Goal: Navigation & Orientation: Find specific page/section

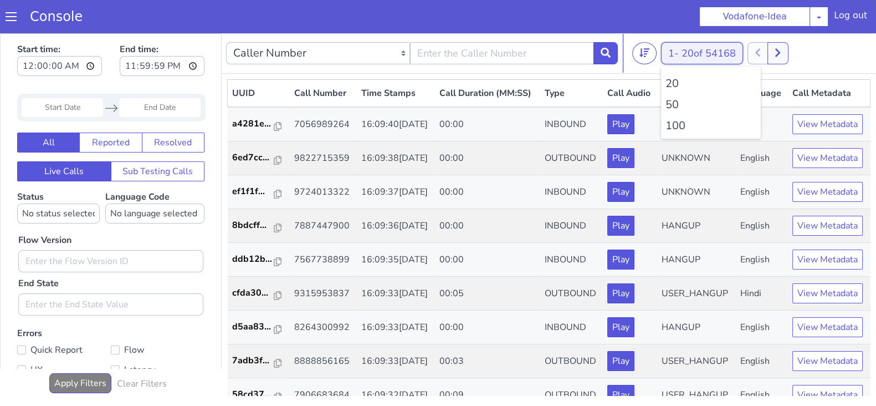
click at [680, 55] on button "1 - 20 of 54168" at bounding box center [702, 53] width 82 height 22
click at [680, 122] on li "100" at bounding box center [710, 125] width 91 height 17
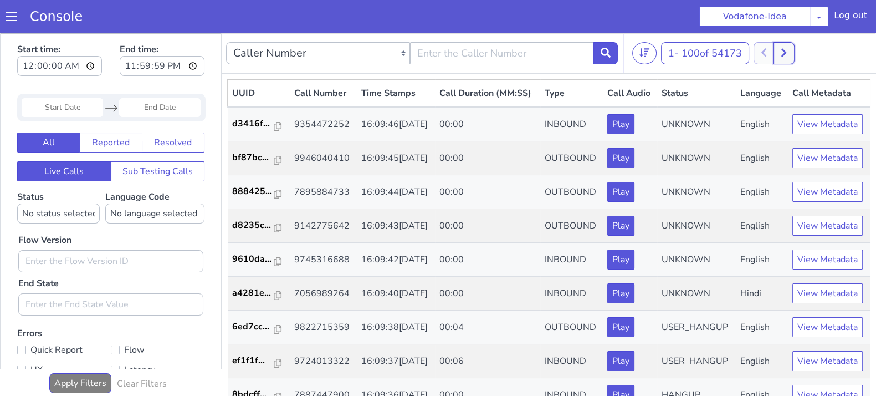
click at [786, 49] on icon at bounding box center [784, 53] width 6 height 10
click at [790, 50] on button at bounding box center [796, 53] width 20 height 22
click at [806, 60] on button at bounding box center [796, 53] width 20 height 22
